Goal: Complete application form

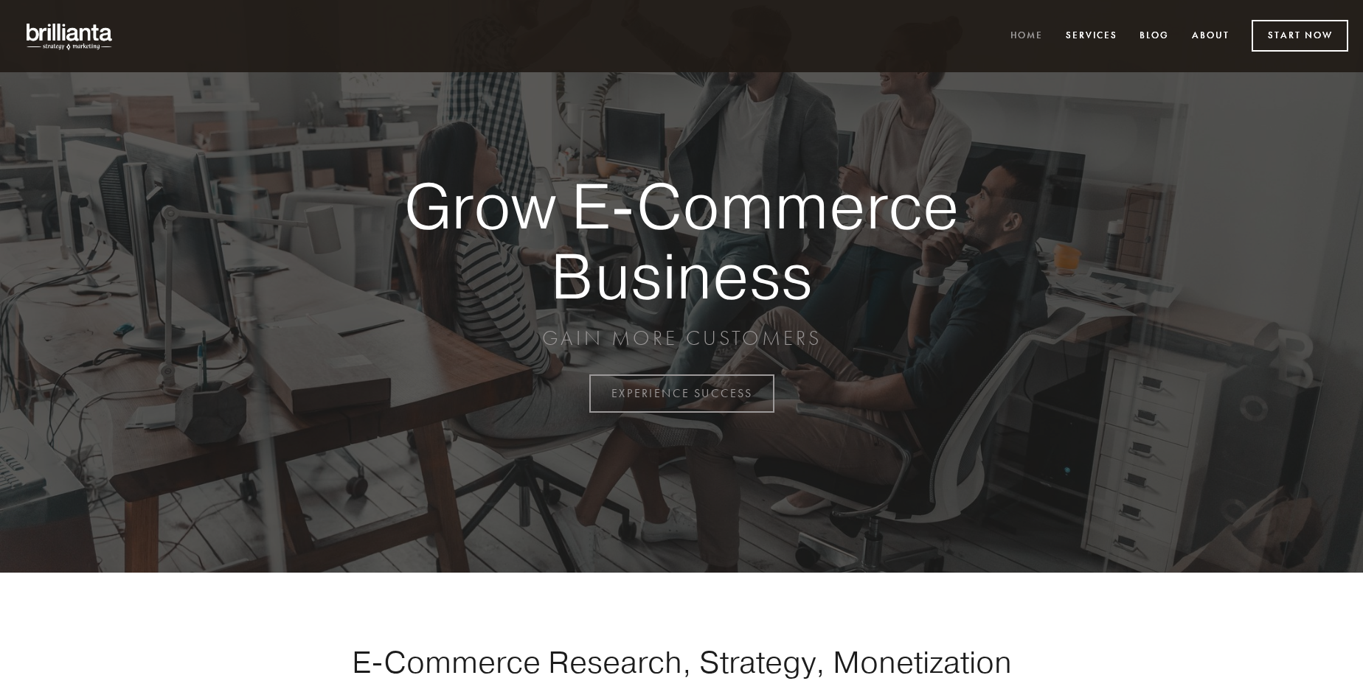
scroll to position [3866, 0]
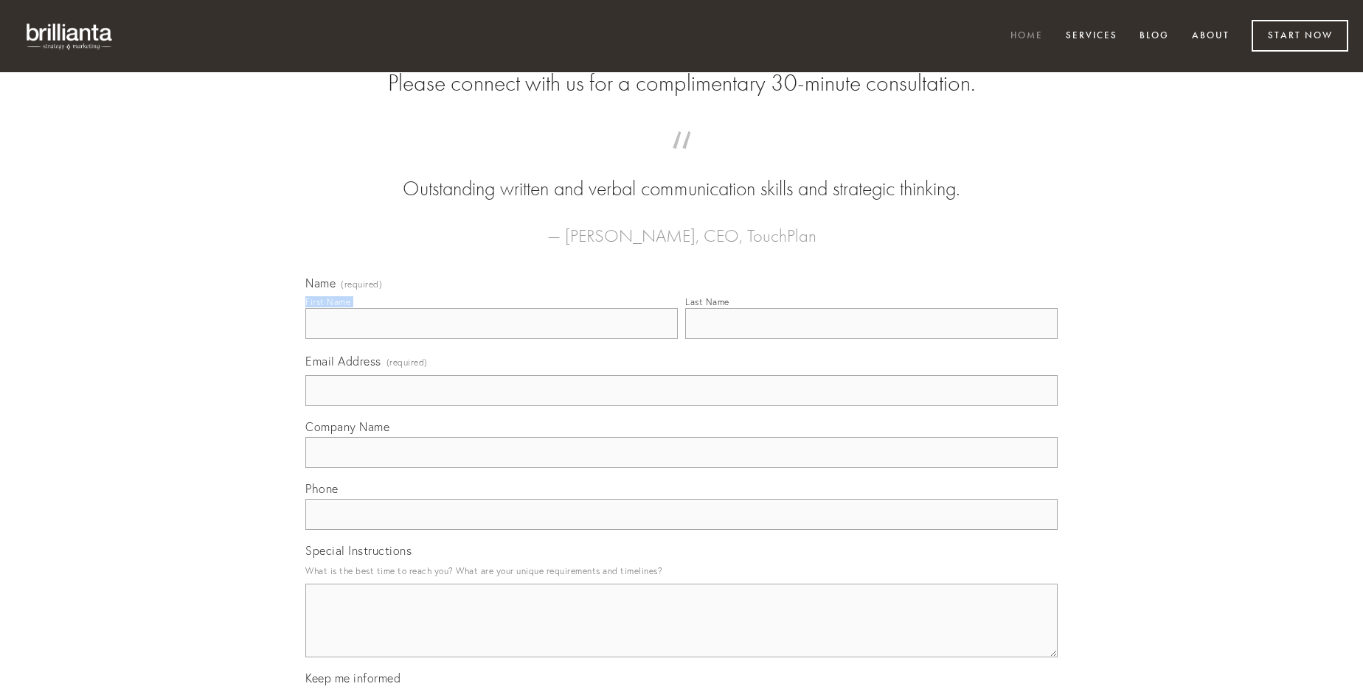
type input "[PERSON_NAME]"
click at [871, 339] on input "Last Name" at bounding box center [871, 323] width 372 height 31
type input "[PERSON_NAME]"
click at [681, 406] on input "Email Address (required)" at bounding box center [681, 390] width 752 height 31
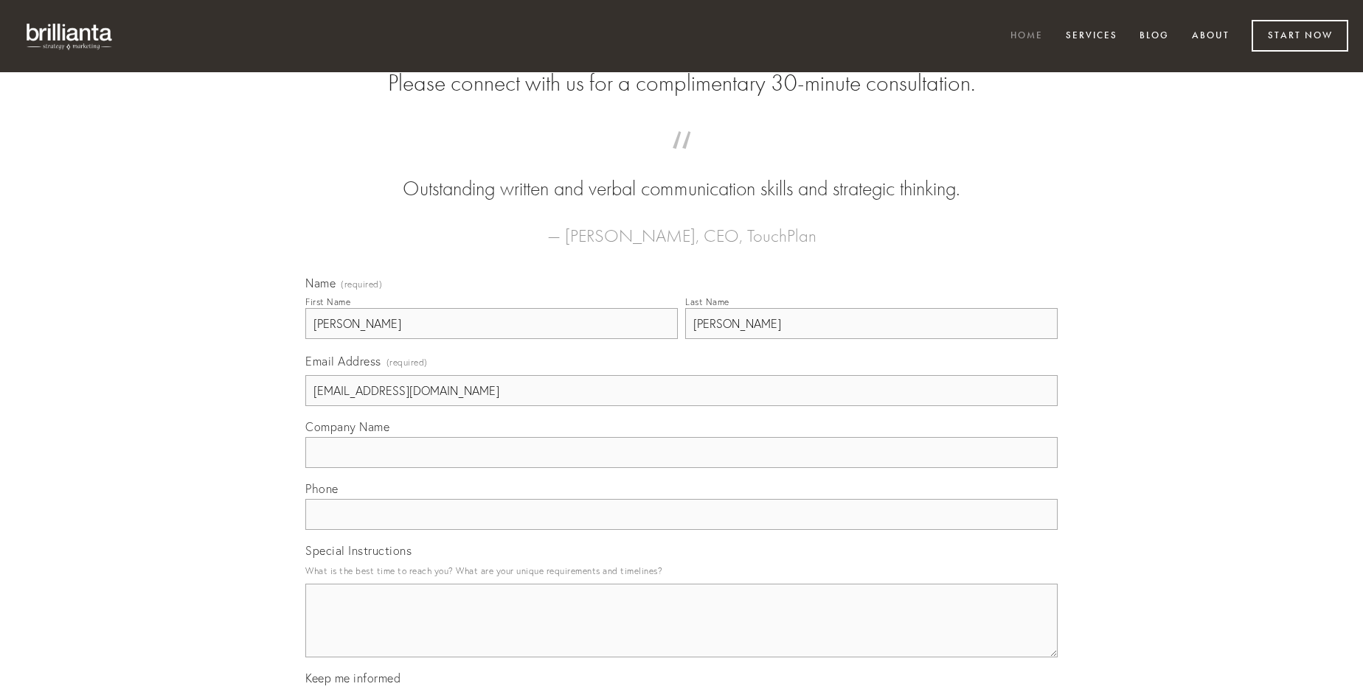
type input "[EMAIL_ADDRESS][DOMAIN_NAME]"
click at [681, 468] on input "Company Name" at bounding box center [681, 452] width 752 height 31
type input "et"
click at [681, 530] on input "text" at bounding box center [681, 514] width 752 height 31
click at [681, 634] on textarea "Special Instructions" at bounding box center [681, 621] width 752 height 74
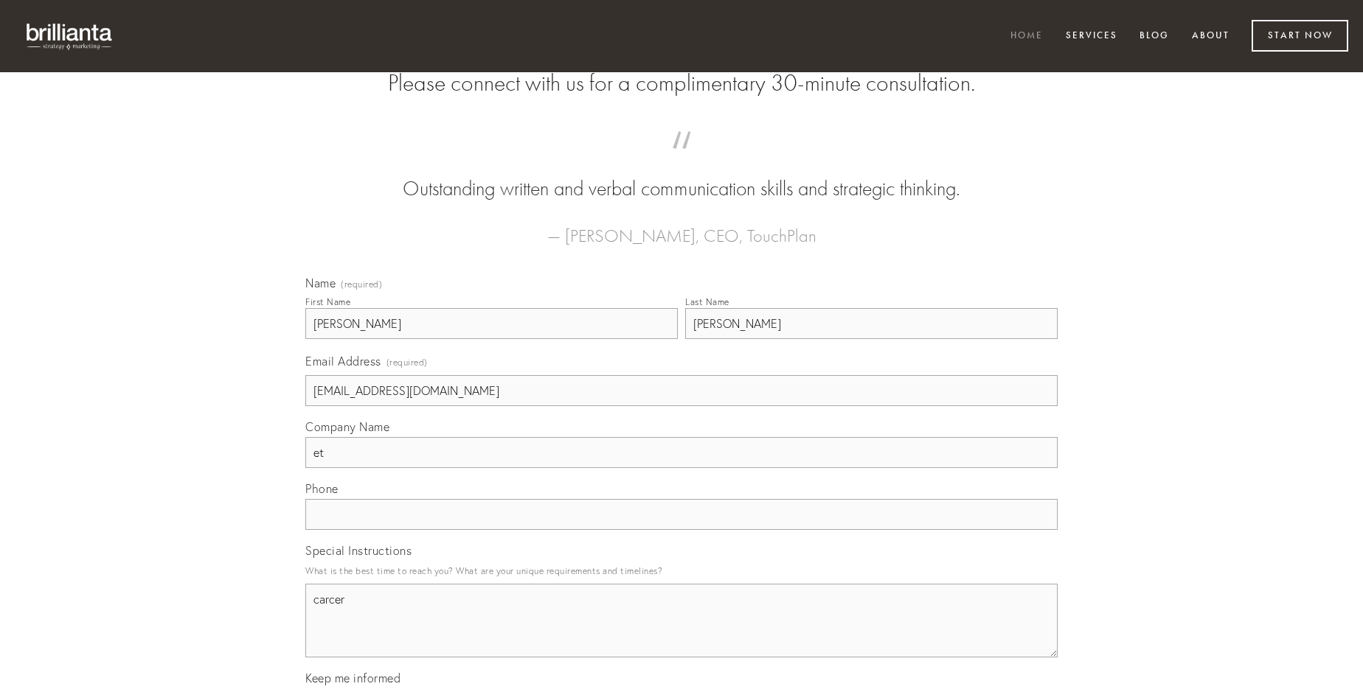
type textarea "carcer"
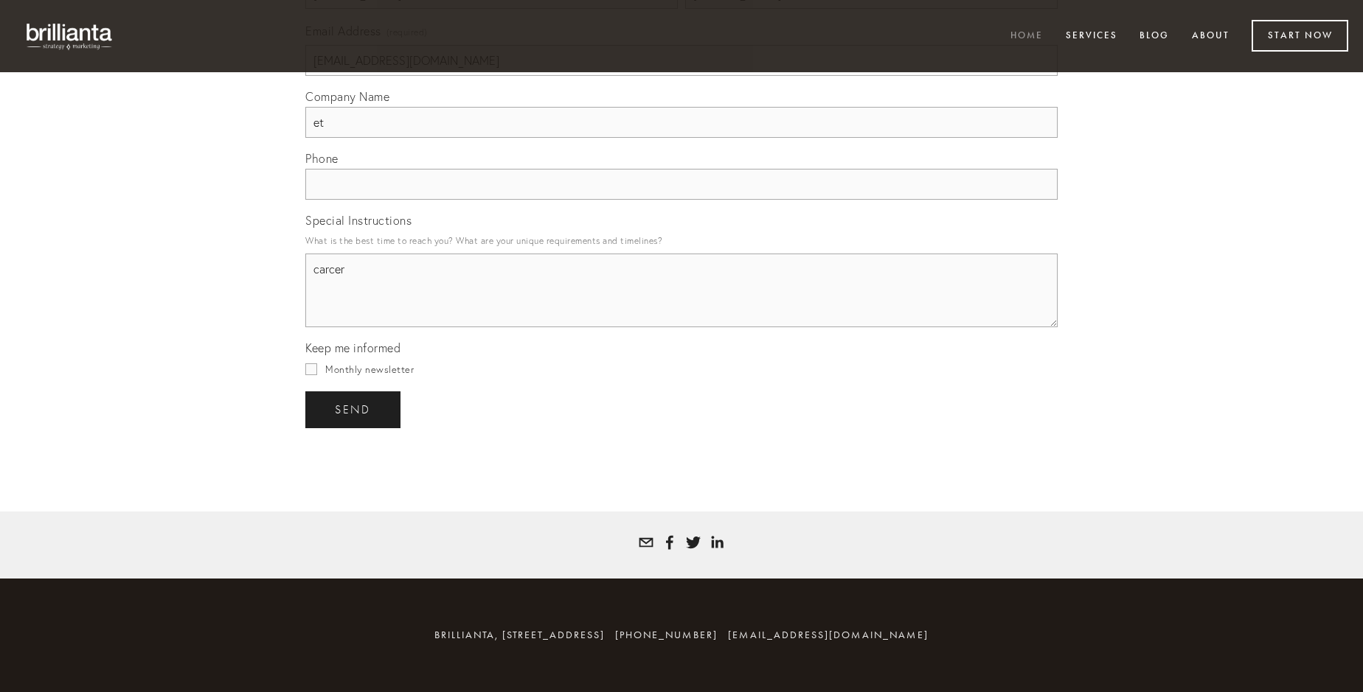
click at [354, 409] on span "send" at bounding box center [353, 409] width 36 height 13
